Goal: Information Seeking & Learning: Learn about a topic

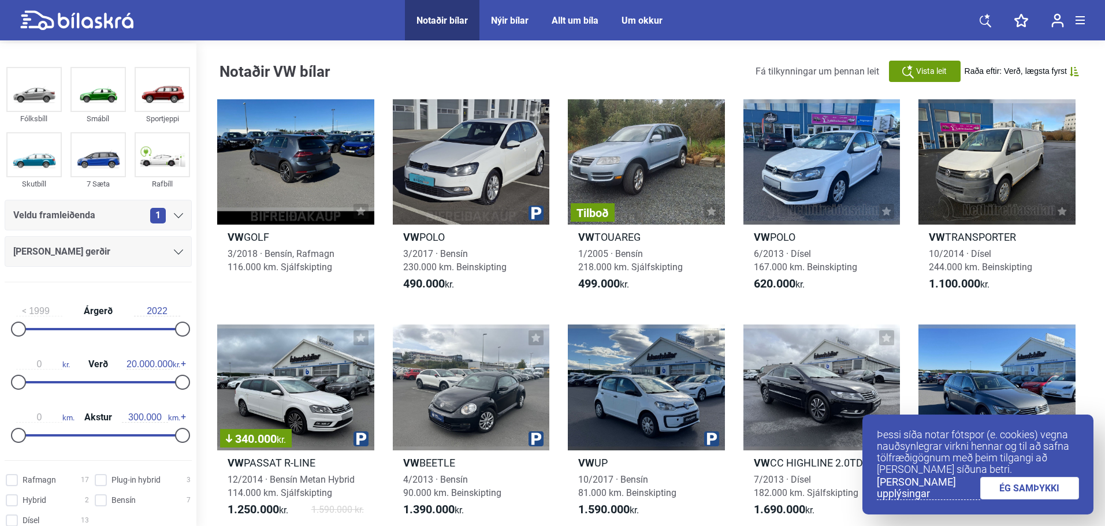
click at [176, 326] on div at bounding box center [182, 329] width 15 height 15
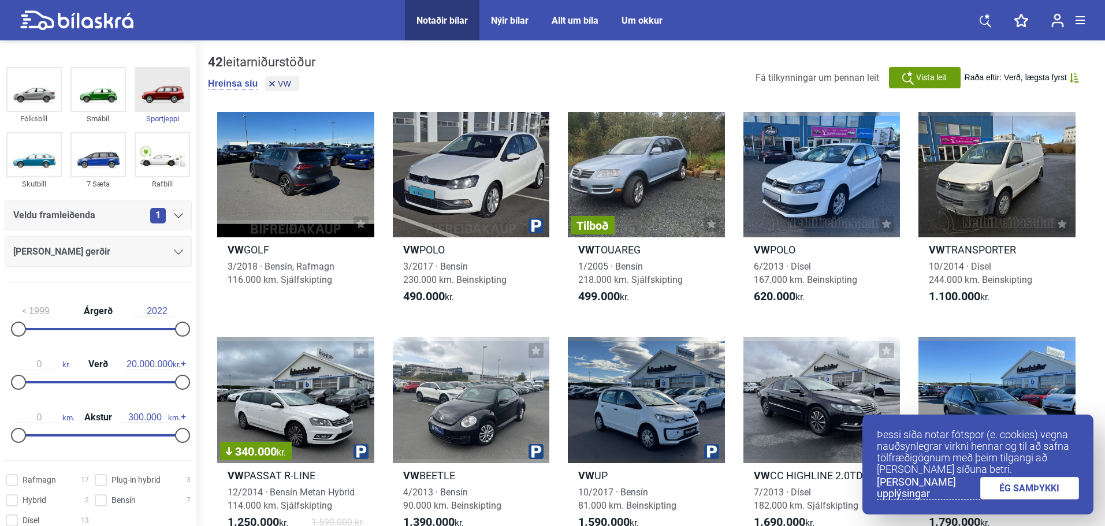
click at [170, 95] on img at bounding box center [162, 89] width 53 height 43
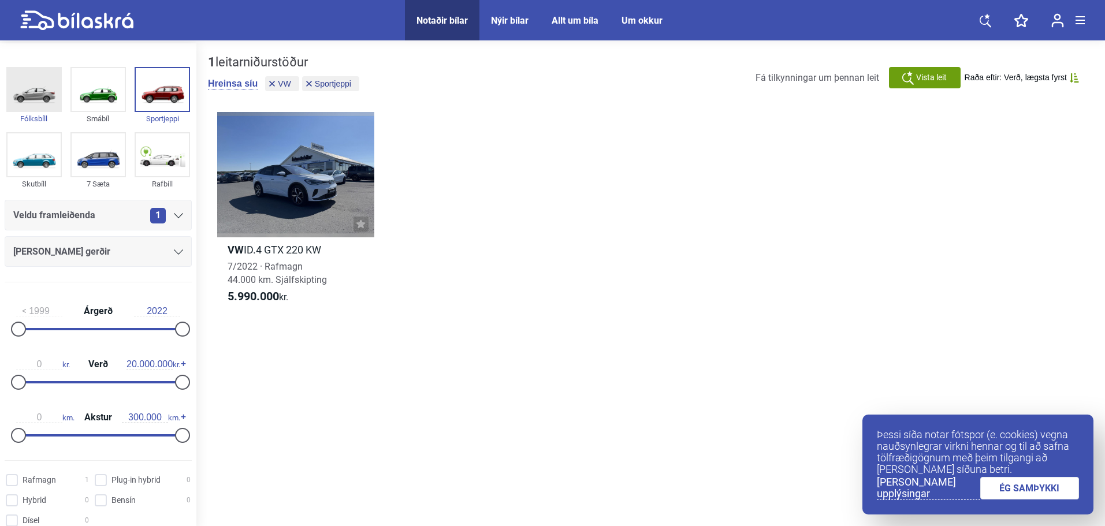
click at [41, 96] on img at bounding box center [34, 89] width 53 height 43
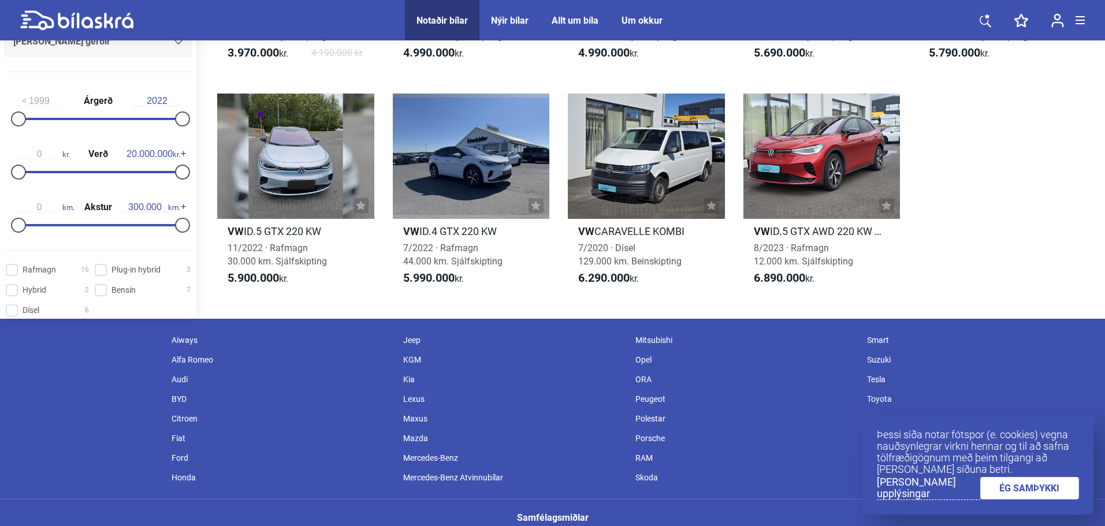
scroll to position [1387, 0]
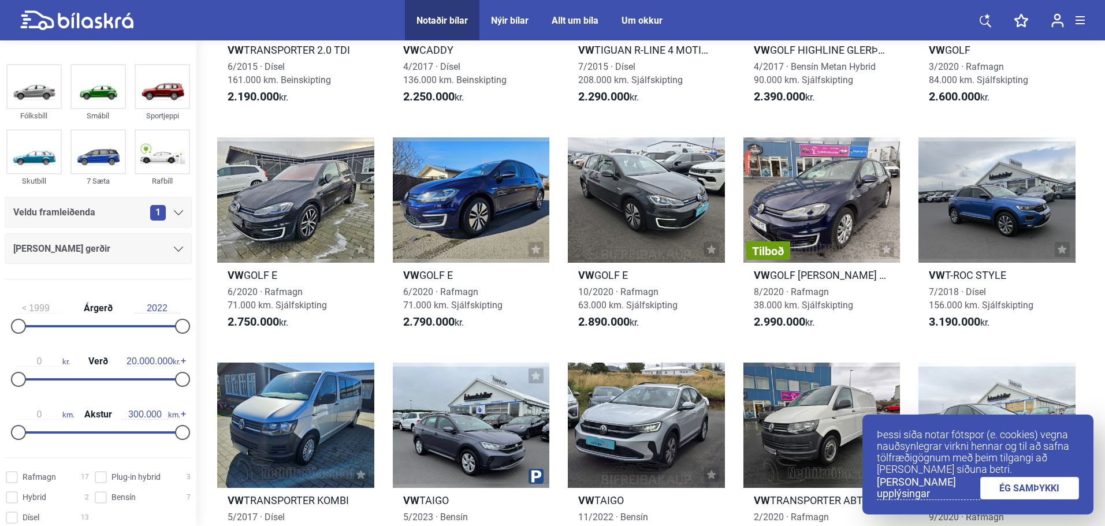
scroll to position [636, 0]
